Goal: Information Seeking & Learning: Learn about a topic

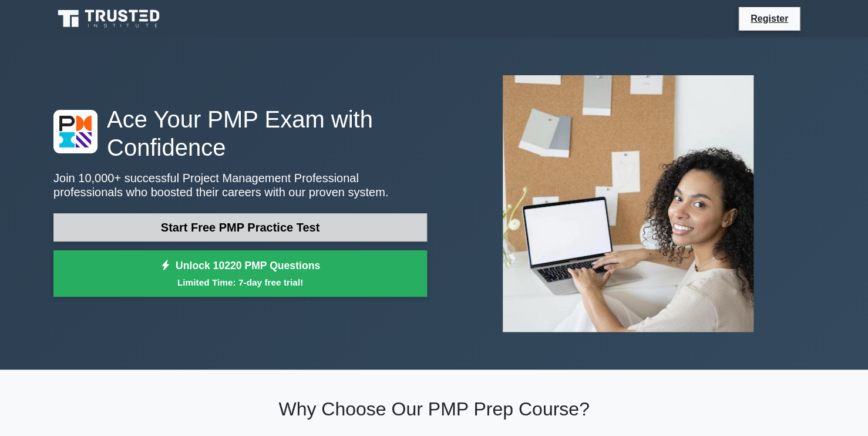
click at [207, 220] on link "Start Free PMP Practice Test" at bounding box center [240, 227] width 374 height 28
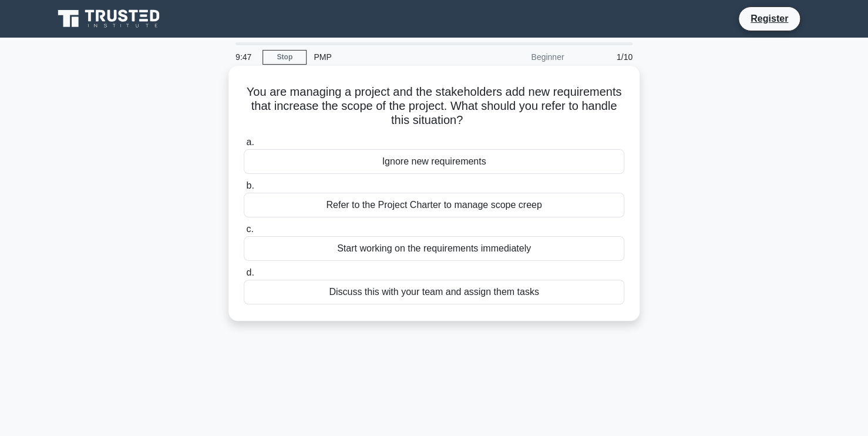
click at [487, 209] on div "Refer to the Project Charter to manage scope creep" at bounding box center [434, 205] width 381 height 25
click at [244, 190] on input "b. Refer to the Project Charter to manage scope creep" at bounding box center [244, 186] width 0 height 8
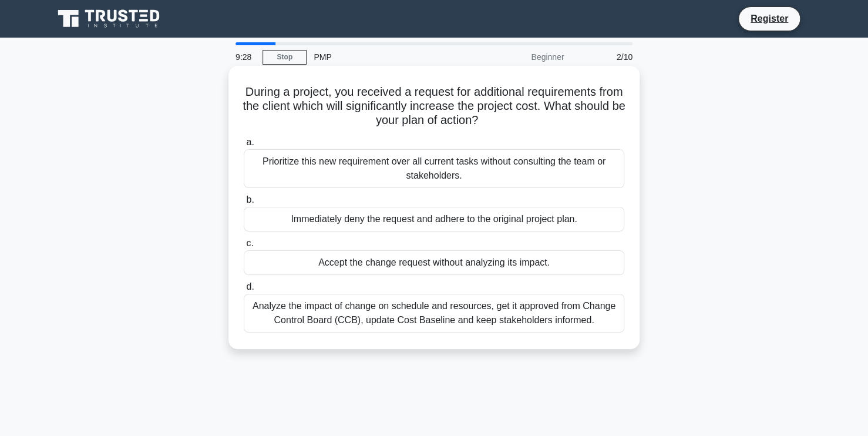
click at [415, 317] on div "Analyze the impact of change on schedule and resources, get it approved from Ch…" at bounding box center [434, 313] width 381 height 39
click at [244, 291] on input "d. Analyze the impact of change on schedule and resources, get it approved from…" at bounding box center [244, 287] width 0 height 8
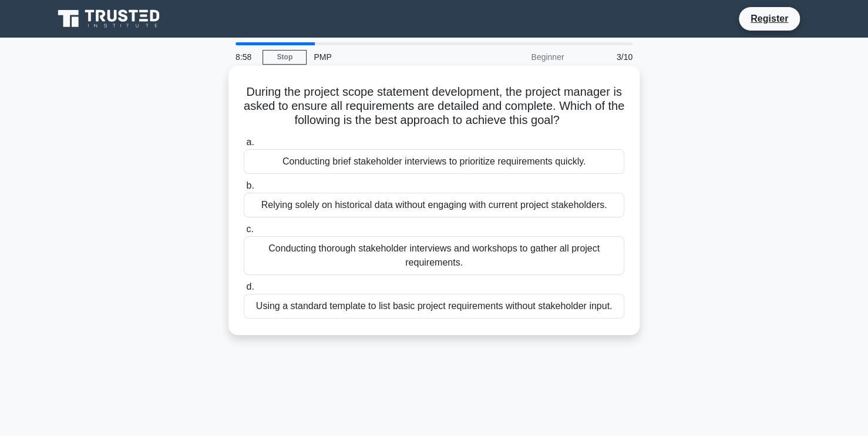
click at [360, 256] on div "Conducting thorough stakeholder interviews and workshops to gather all project …" at bounding box center [434, 255] width 381 height 39
click at [244, 233] on input "c. Conducting thorough stakeholder interviews and workshops to gather all proje…" at bounding box center [244, 230] width 0 height 8
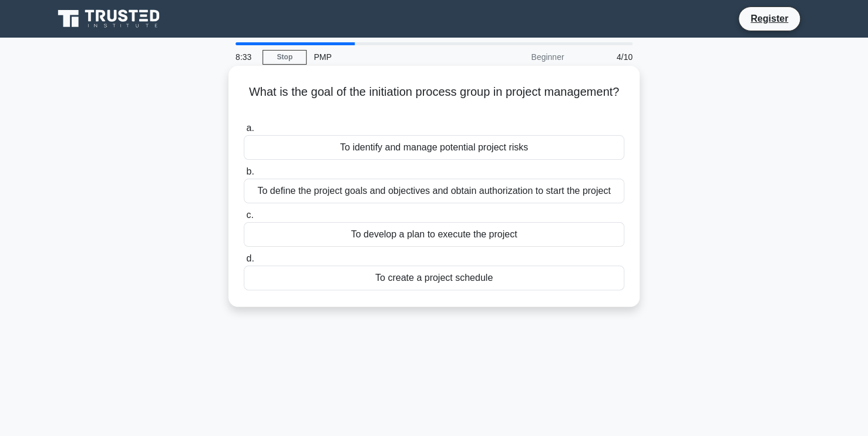
click at [480, 189] on div "To define the project goals and objectives and obtain authorization to start th…" at bounding box center [434, 191] width 381 height 25
click at [244, 176] on input "b. To define the project goals and objectives and obtain authorization to start…" at bounding box center [244, 172] width 0 height 8
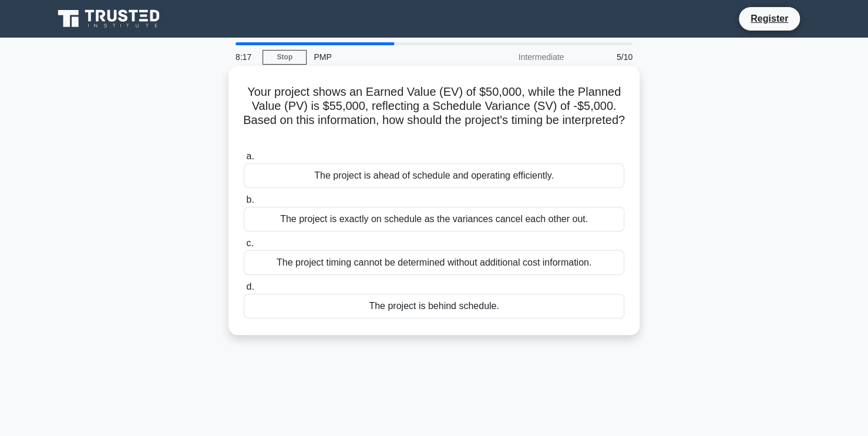
click at [485, 313] on div "The project is behind schedule." at bounding box center [434, 306] width 381 height 25
click at [244, 291] on input "d. The project is behind schedule." at bounding box center [244, 287] width 0 height 8
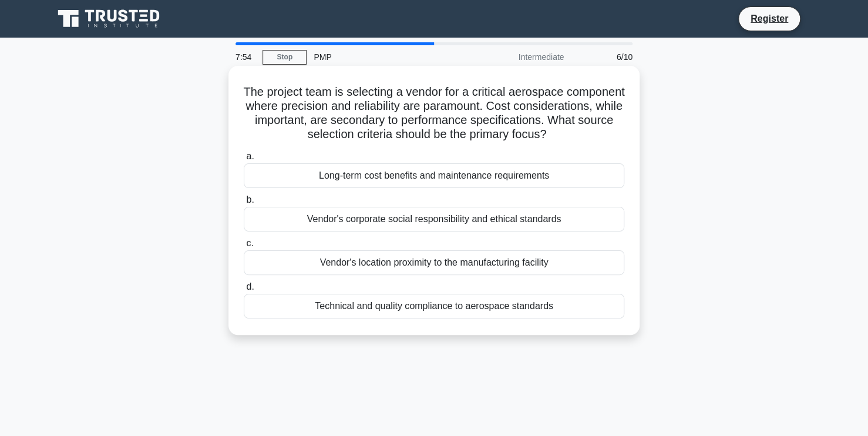
click at [441, 318] on div "Technical and quality compliance to aerospace standards" at bounding box center [434, 306] width 381 height 25
click at [244, 291] on input "d. Technical and quality compliance to aerospace standards" at bounding box center [244, 287] width 0 height 8
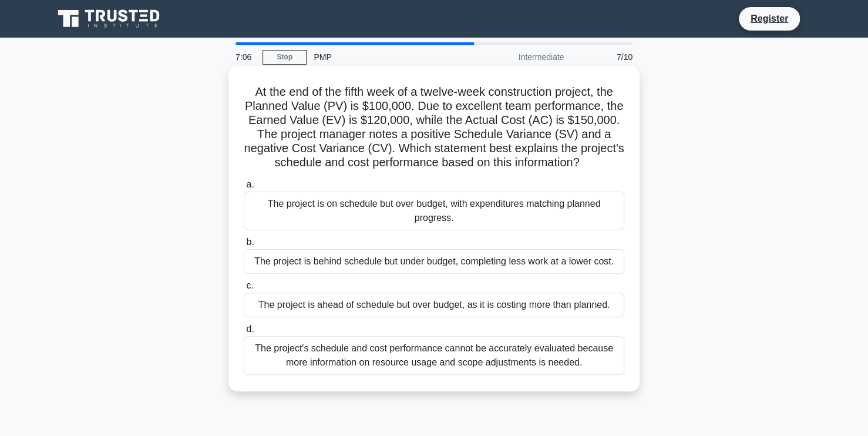
click at [279, 206] on div "The project is on schedule but over budget, with expenditures matching planned …" at bounding box center [434, 211] width 381 height 39
click at [244, 189] on input "a. The project is on schedule but over budget, with expenditures matching plann…" at bounding box center [244, 185] width 0 height 8
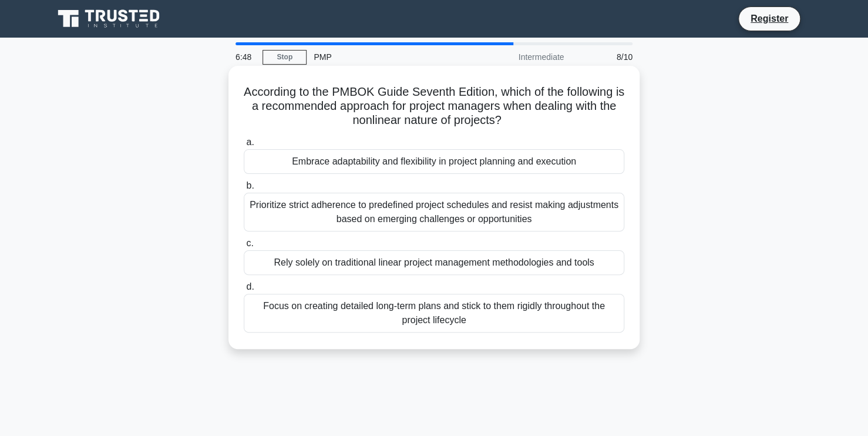
click at [502, 323] on div "Focus on creating detailed long-term plans and stick to them rigidly throughout…" at bounding box center [434, 313] width 381 height 39
click at [244, 291] on input "d. Focus on creating detailed long-term plans and stick to them rigidly through…" at bounding box center [244, 287] width 0 height 8
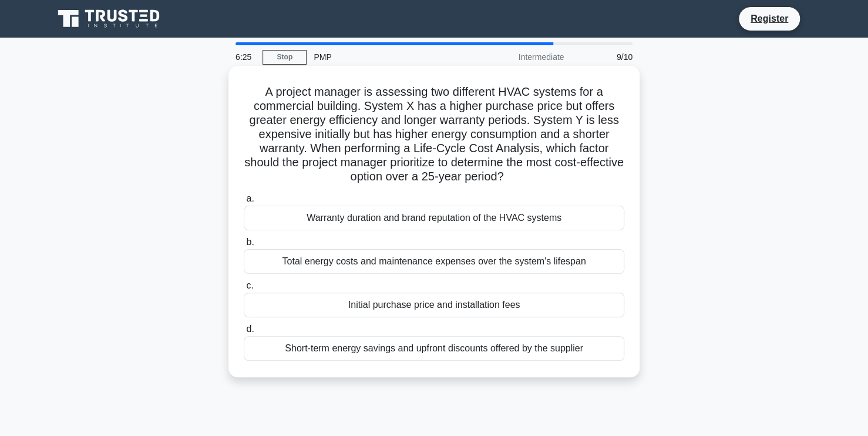
click at [304, 257] on div "Total energy costs and maintenance expenses over the system's lifespan" at bounding box center [434, 261] width 381 height 25
click at [244, 246] on input "b. Total energy costs and maintenance expenses over the system's lifespan" at bounding box center [244, 243] width 0 height 8
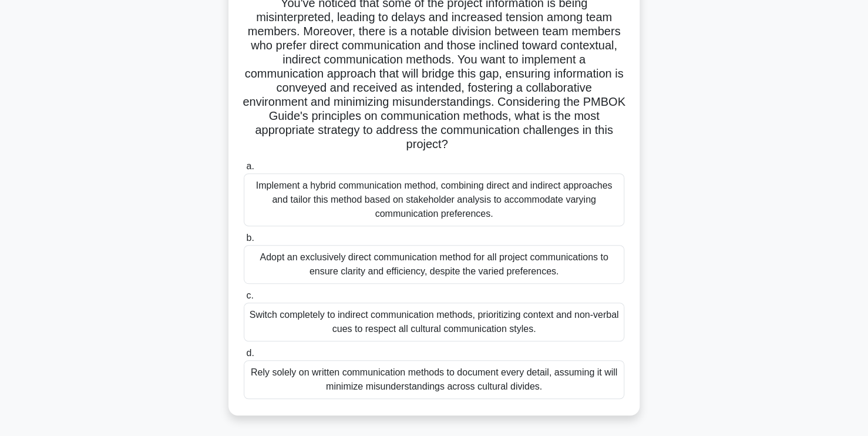
scroll to position [153, 0]
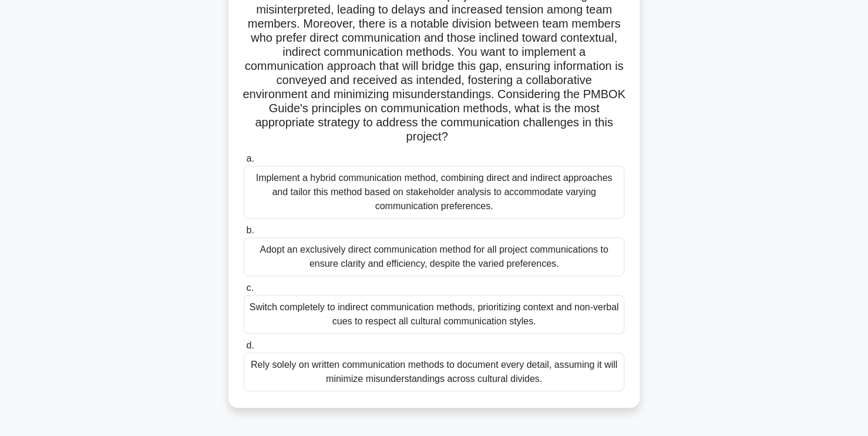
click at [318, 184] on div "Implement a hybrid communication method, combining direct and indirect approach…" at bounding box center [434, 192] width 381 height 53
click at [244, 163] on input "a. Implement a hybrid communication method, combining direct and indirect appro…" at bounding box center [244, 159] width 0 height 8
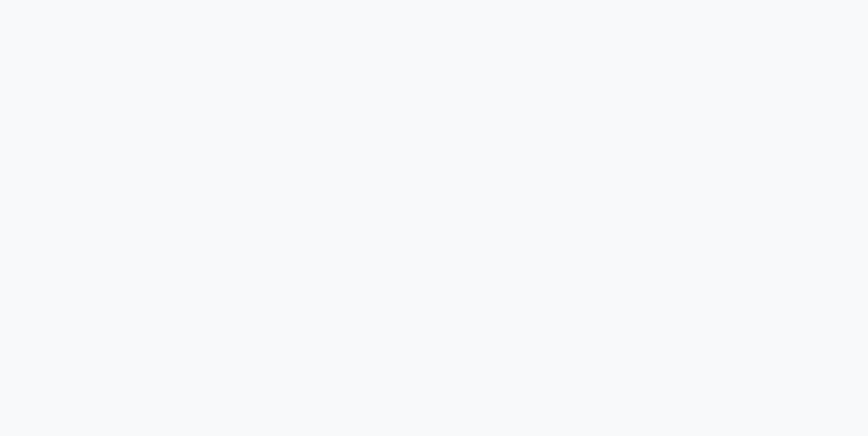
scroll to position [153, 0]
